Goal: Task Accomplishment & Management: Use online tool/utility

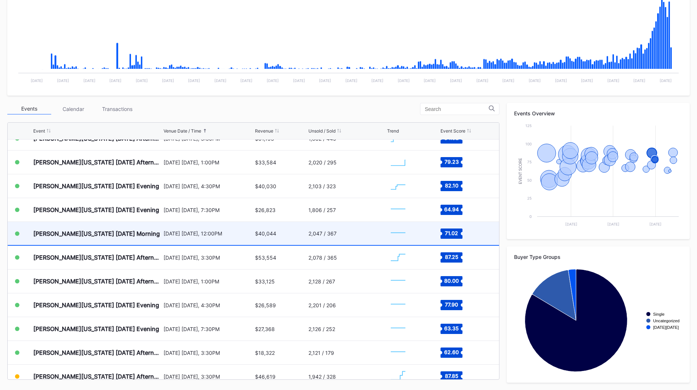
scroll to position [567, 0]
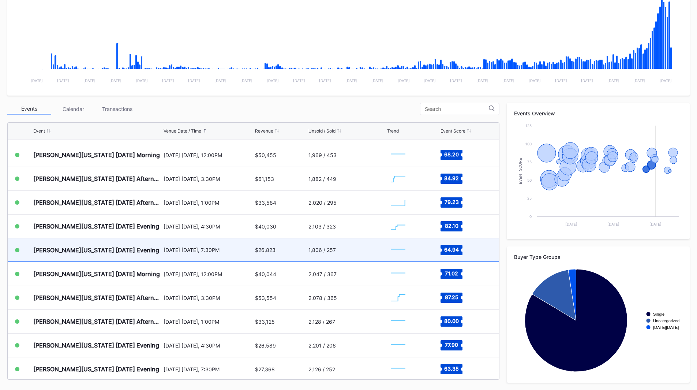
click at [199, 255] on div "[DATE] [DATE], 7:30PM" at bounding box center [209, 249] width 90 height 23
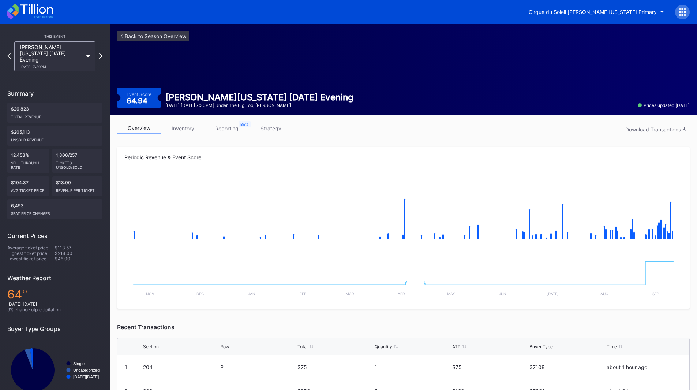
click at [175, 126] on link "inventory" at bounding box center [183, 128] width 44 height 11
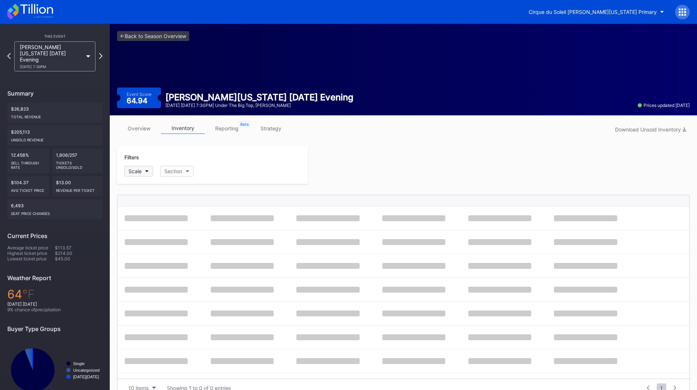
click at [146, 172] on icon "button" at bounding box center [147, 171] width 4 height 2
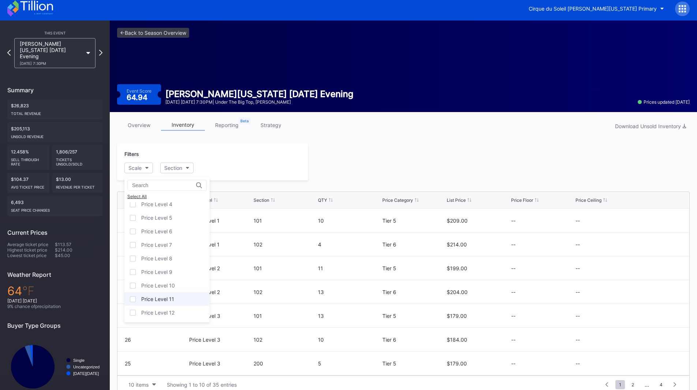
scroll to position [14, 0]
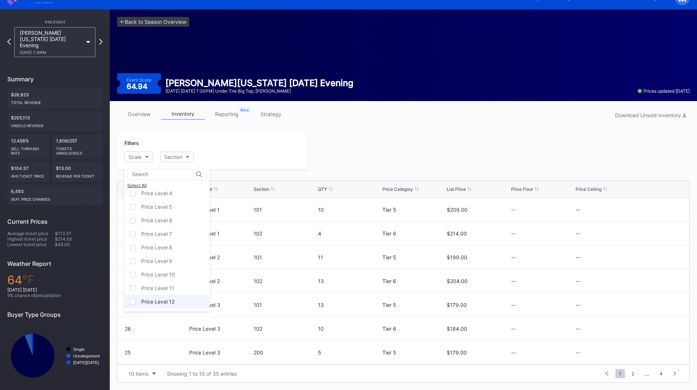
click at [169, 299] on div "Price Level 12" at bounding box center [157, 301] width 33 height 6
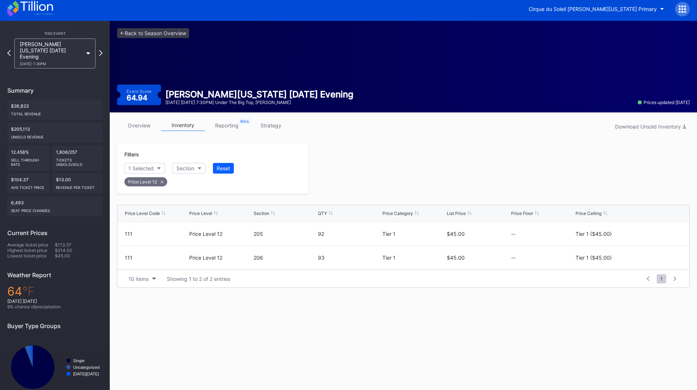
scroll to position [0, 0]
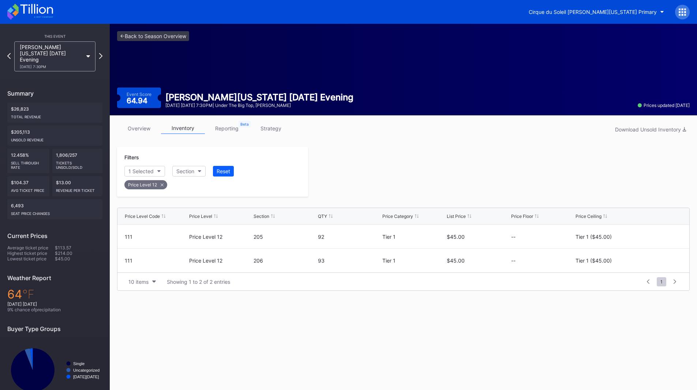
click at [23, 12] on icon at bounding box center [30, 12] width 46 height 16
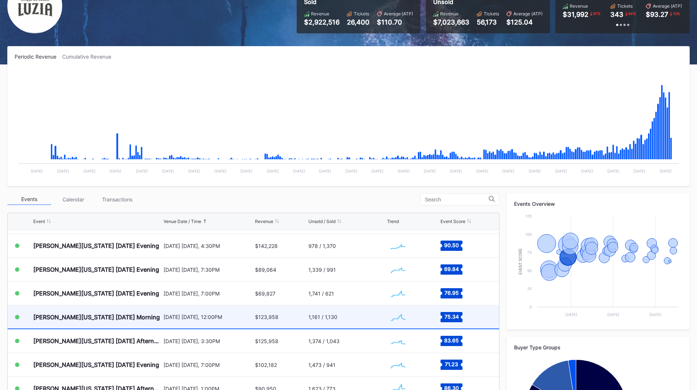
scroll to position [241, 0]
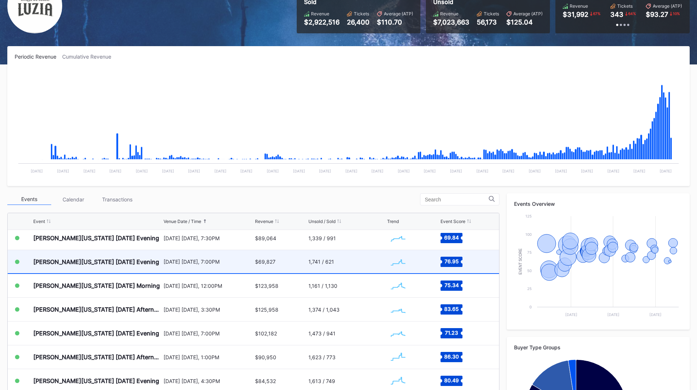
click at [147, 267] on div "[PERSON_NAME][US_STATE] [DATE] Evening" at bounding box center [97, 261] width 128 height 23
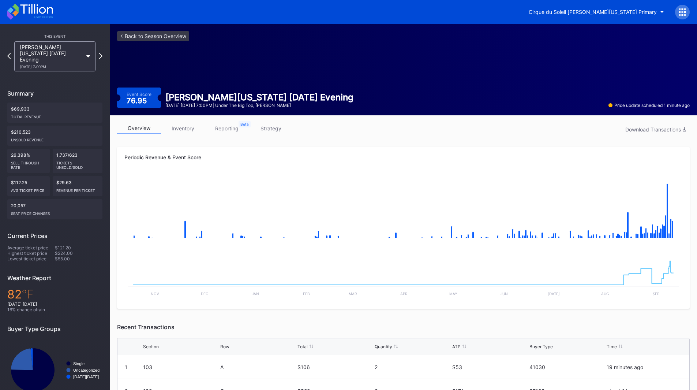
click at [184, 126] on link "inventory" at bounding box center [183, 128] width 44 height 11
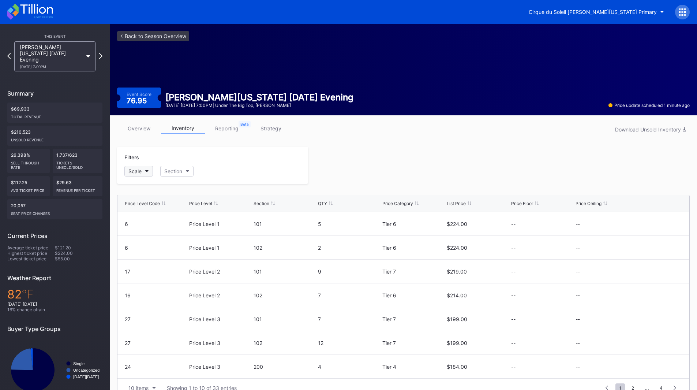
click at [143, 171] on button "Scale" at bounding box center [138, 171] width 29 height 11
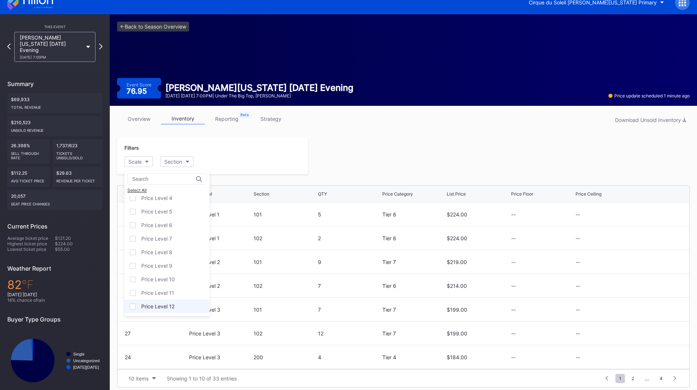
scroll to position [14, 0]
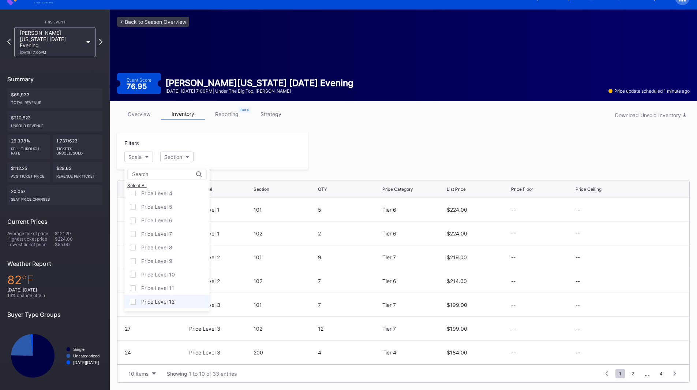
click at [161, 300] on div "Price Level 12" at bounding box center [157, 301] width 33 height 6
